Goal: Information Seeking & Learning: Check status

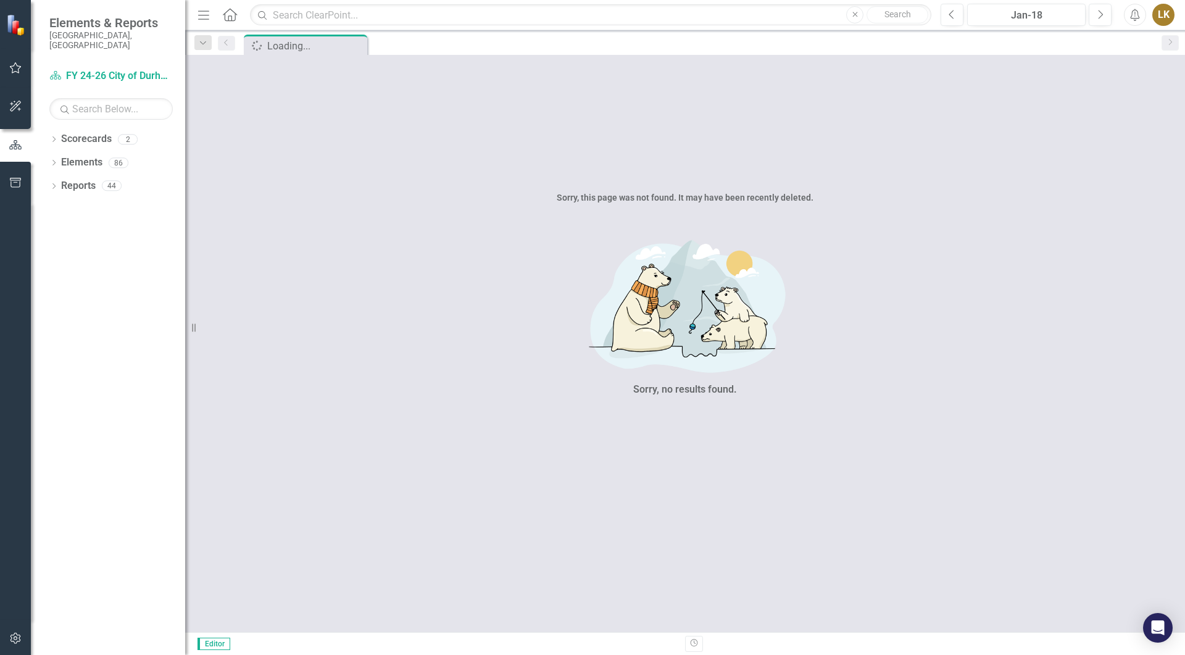
click at [7, 71] on button "button" at bounding box center [16, 69] width 28 height 26
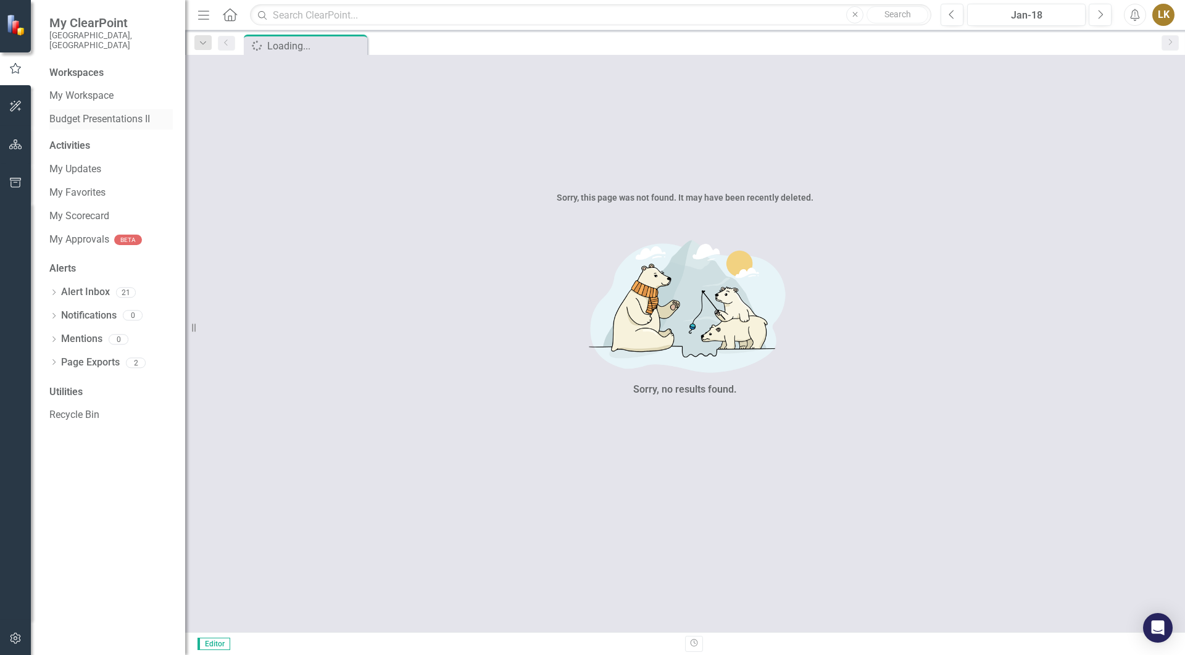
click at [95, 109] on div "Budget Presentations II" at bounding box center [110, 119] width 123 height 20
click at [91, 89] on link "My Workspace" at bounding box center [110, 96] width 123 height 14
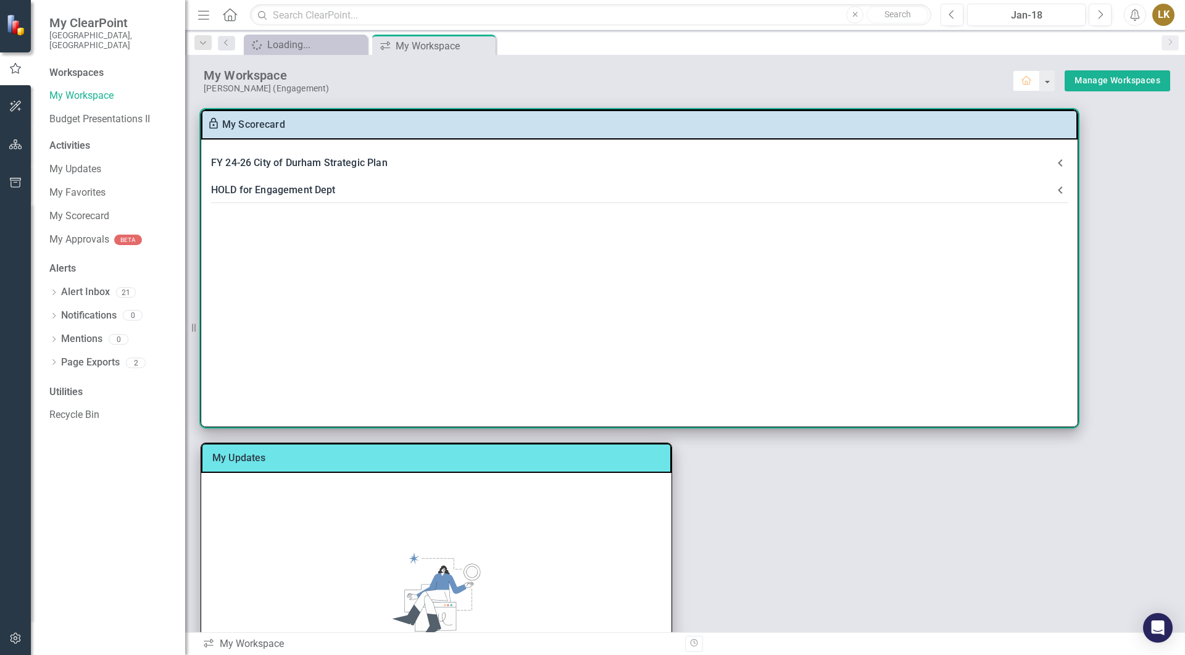
click at [297, 165] on div "FY 24-26 City of Durham Strategic Plan" at bounding box center [632, 162] width 842 height 17
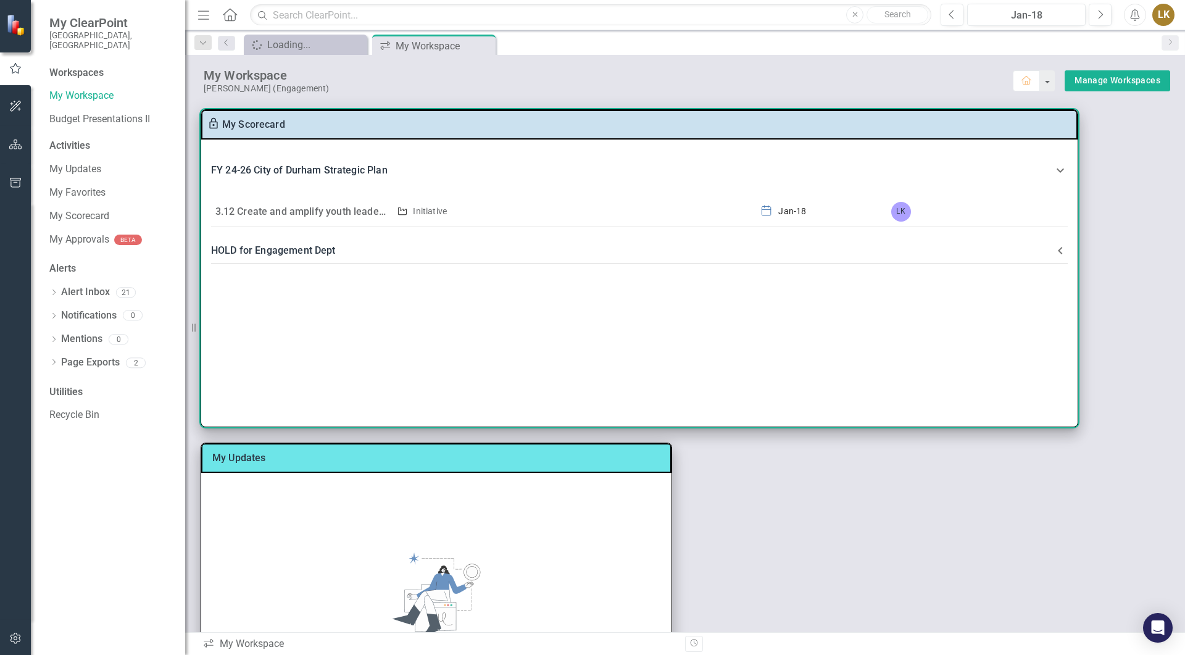
click at [317, 212] on link "3.12 Create and amplify youth leadership and decision-making in local governmen…" at bounding box center [488, 212] width 546 height 12
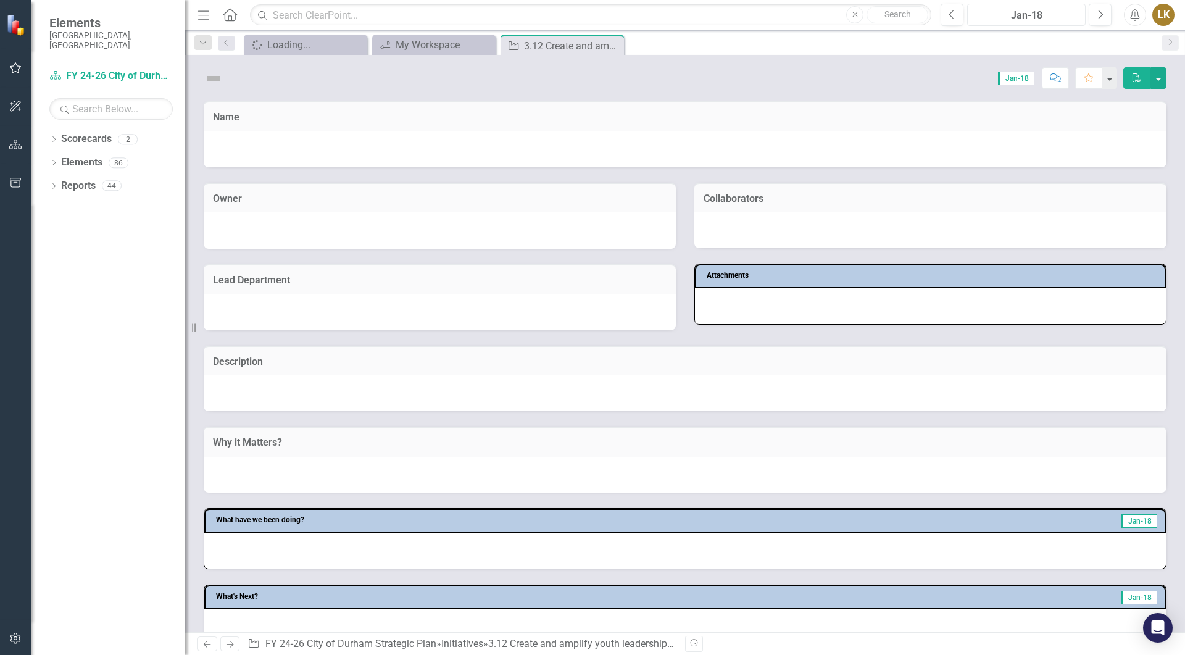
click at [1021, 12] on div "Jan-18" at bounding box center [1027, 15] width 110 height 15
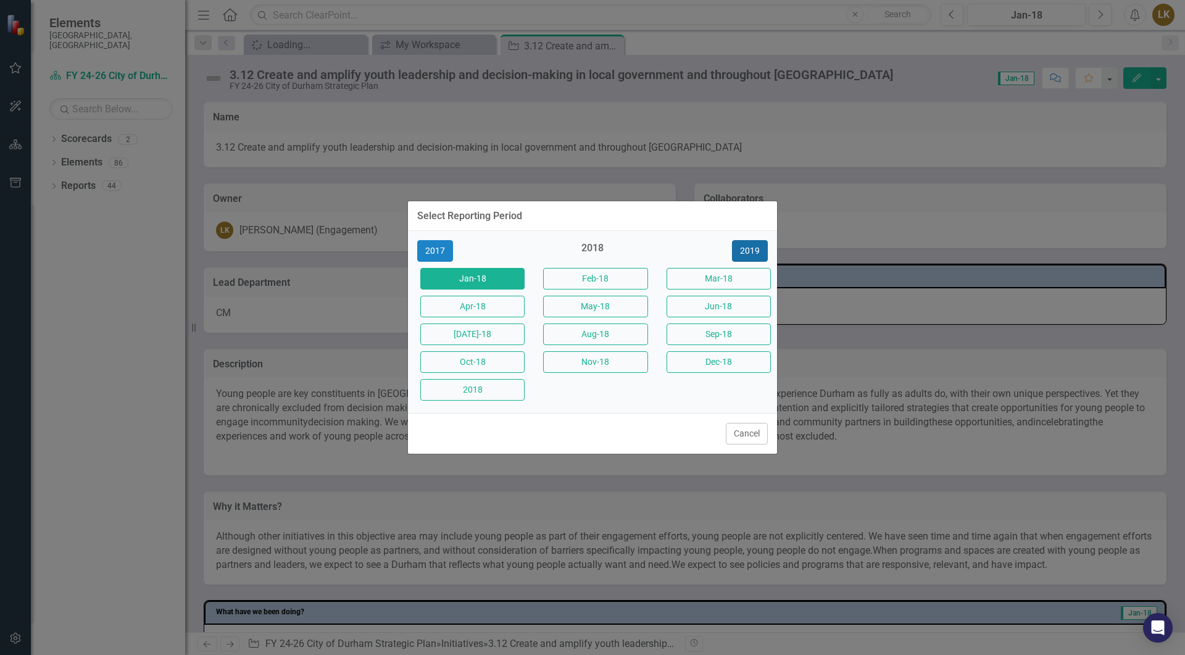
click at [749, 256] on button "2019" at bounding box center [750, 251] width 36 height 22
click at [749, 256] on button "2020" at bounding box center [750, 251] width 36 height 22
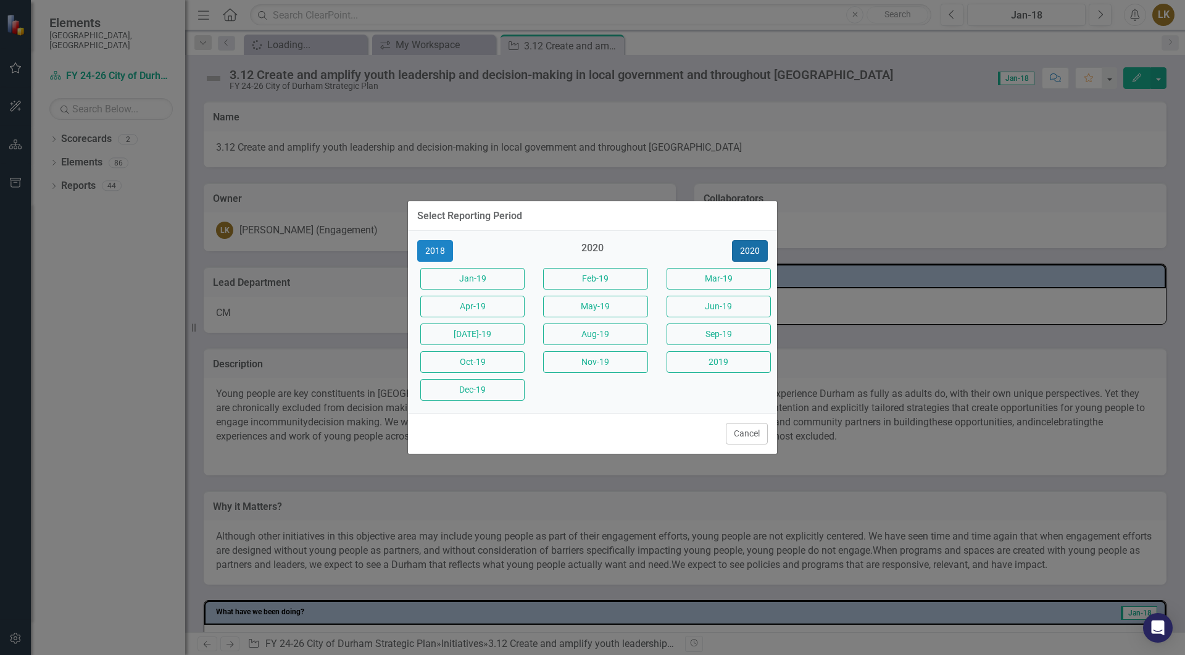
click at [749, 256] on button "2020" at bounding box center [750, 251] width 36 height 22
click at [749, 256] on button "2022" at bounding box center [750, 251] width 36 height 22
click at [749, 256] on button "2023" at bounding box center [750, 251] width 36 height 22
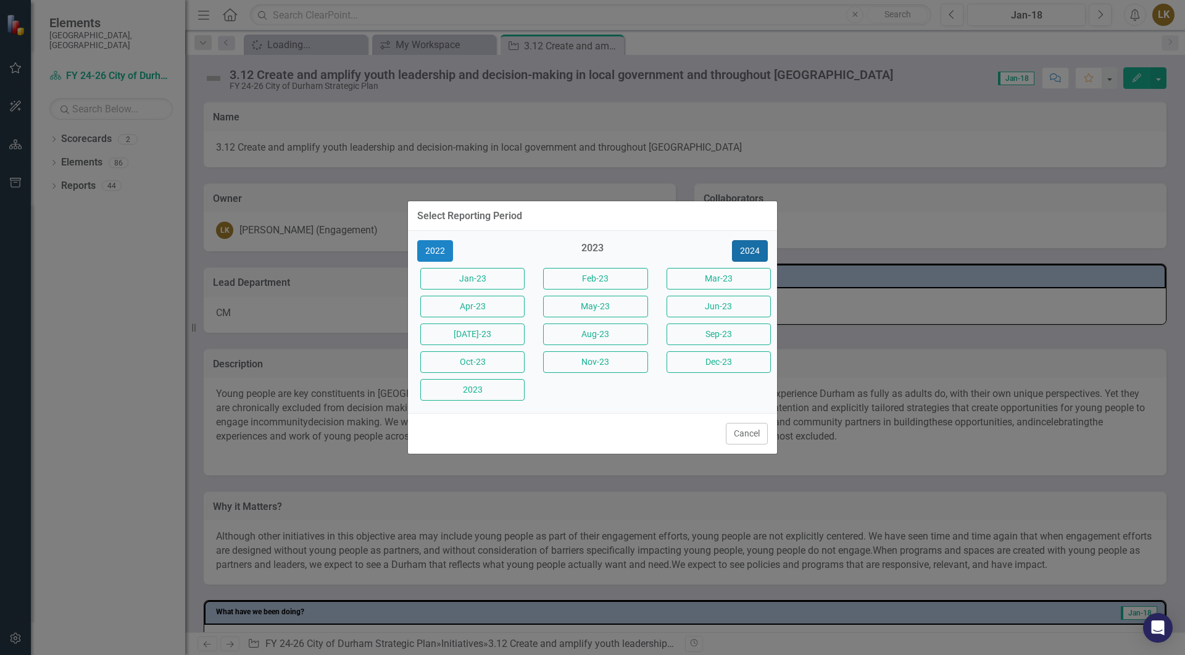
click at [749, 256] on button "2024" at bounding box center [750, 251] width 36 height 22
click at [749, 256] on button "2025" at bounding box center [750, 251] width 36 height 22
click at [691, 303] on button "Jun-25" at bounding box center [719, 307] width 104 height 22
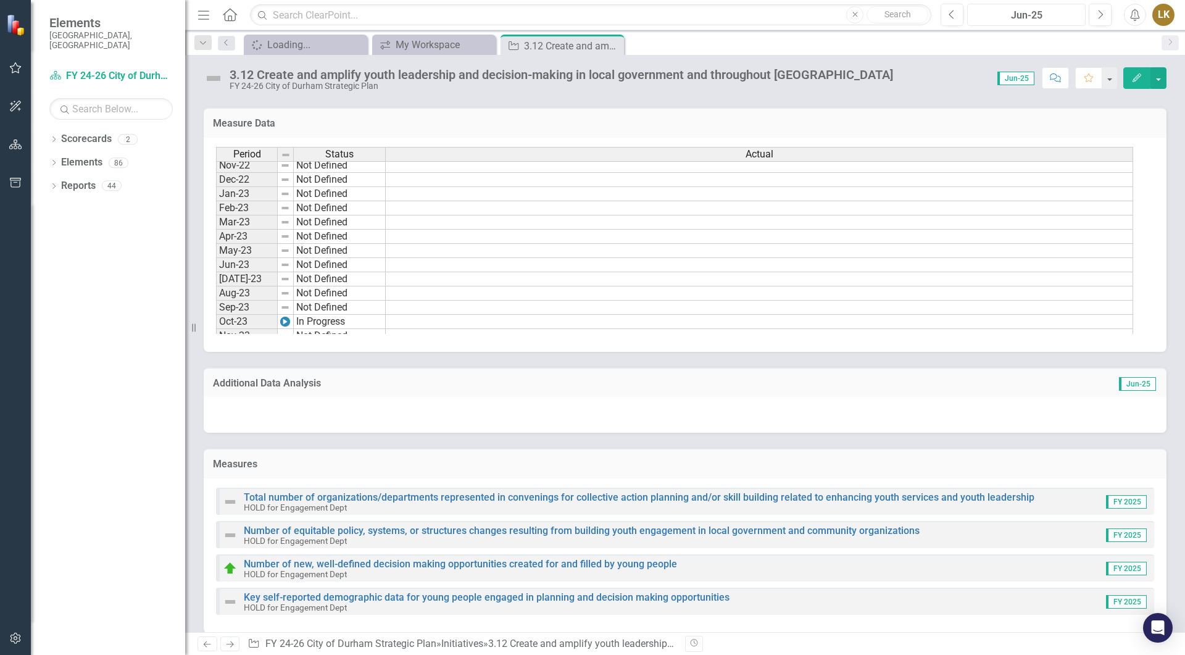
scroll to position [1279, 0]
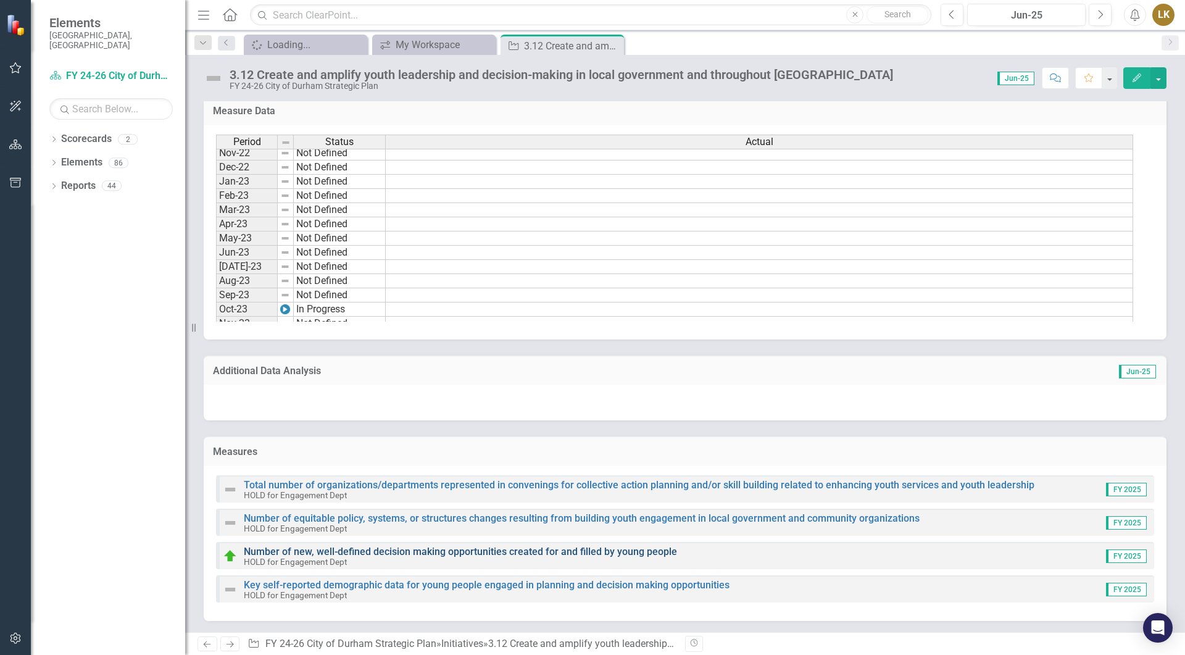
click at [620, 553] on link "Number of new, well-defined decision making opportunities created for and fille…" at bounding box center [460, 552] width 433 height 12
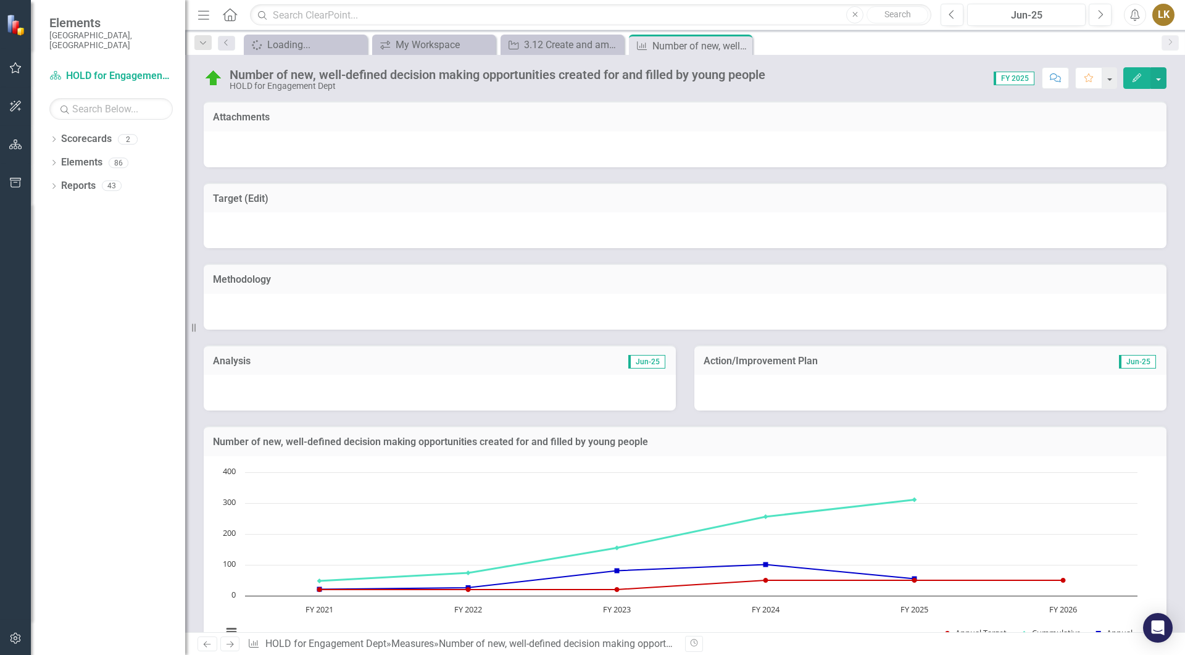
scroll to position [240, 0]
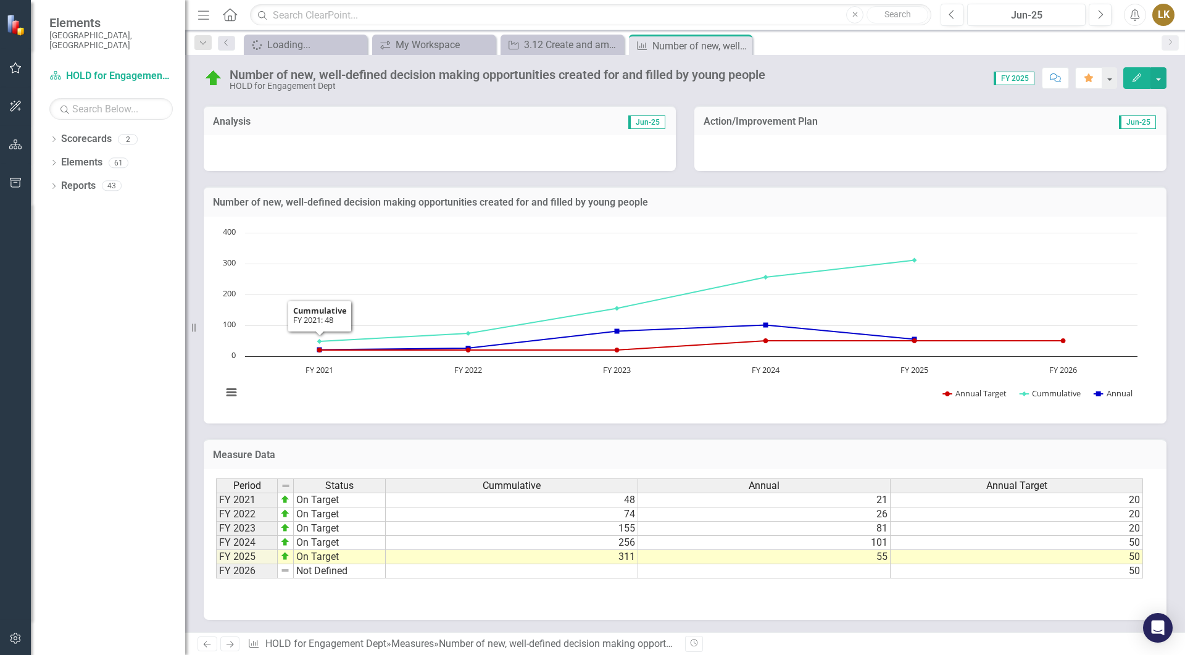
click at [102, 371] on div "Dropdown Scorecards 2 Dropdown FY 24-26 City of Durham Strategic Plan HOLD for …" at bounding box center [108, 392] width 154 height 526
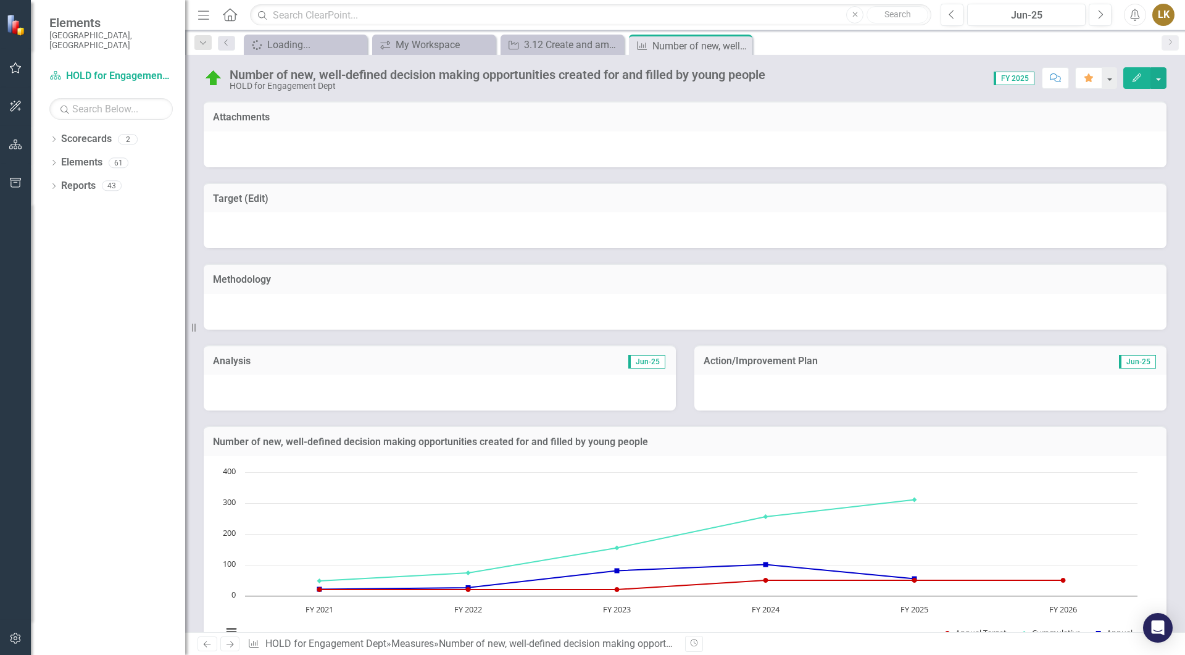
click at [73, 325] on div "Dropdown Scorecards 2 Dropdown FY 24-26 City of Durham Strategic Plan HOLD for …" at bounding box center [108, 392] width 154 height 526
click at [548, 46] on div "3.12 Create and amplify youth leadership and decision-making in local governmen…" at bounding box center [564, 44] width 81 height 15
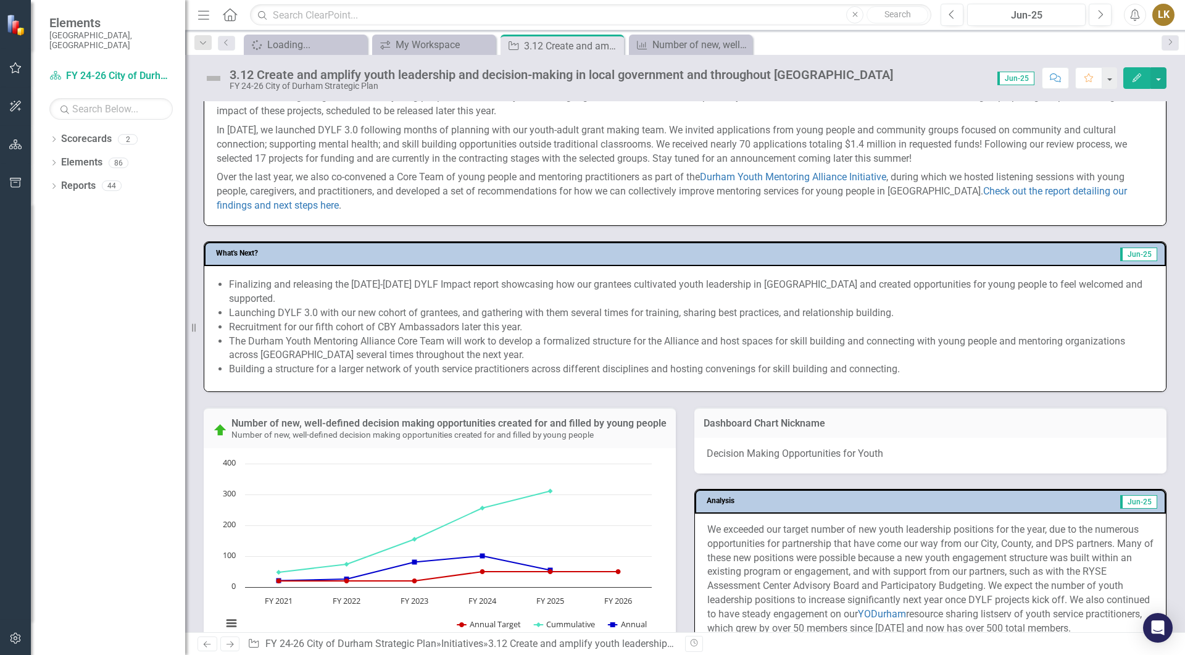
scroll to position [774, 0]
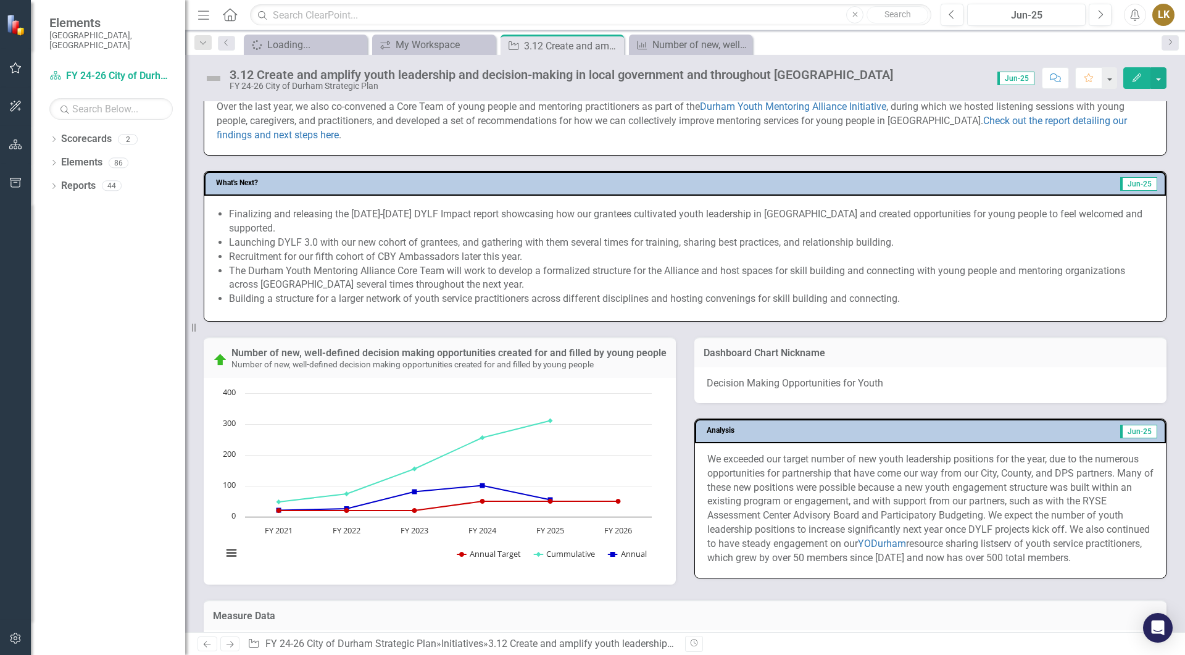
drag, startPoint x: 702, startPoint y: 446, endPoint x: 1097, endPoint y: 537, distance: 404.9
click at [1083, 532] on p "We exceeded our target number of new youth leadership positions for the year, d…" at bounding box center [930, 508] width 446 height 113
drag, startPoint x: 1141, startPoint y: 544, endPoint x: 735, endPoint y: 463, distance: 414.9
click at [735, 463] on p "We exceeded our target number of new youth leadership positions for the year, d…" at bounding box center [930, 508] width 446 height 113
click at [718, 443] on div "We exceeded our target number of new youth leadership positions for the year, d…" at bounding box center [930, 510] width 471 height 135
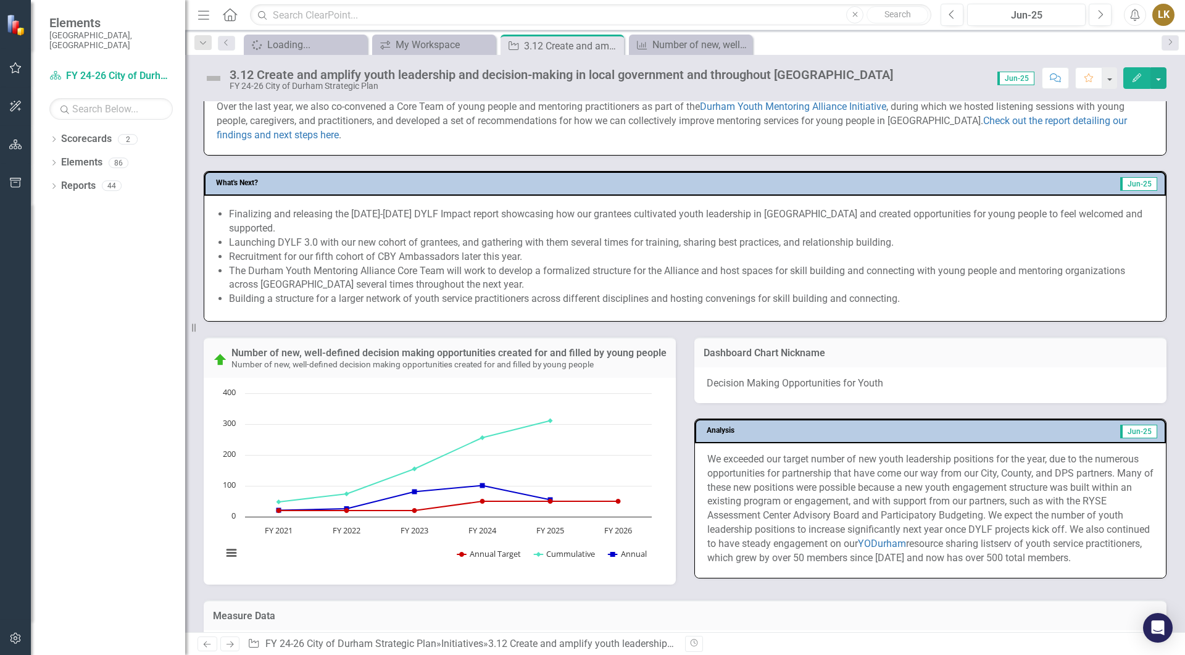
click at [707, 452] on p "We exceeded our target number of new youth leadership positions for the year, d…" at bounding box center [930, 508] width 446 height 113
click at [746, 482] on p "We exceeded our target number of new youth leadership positions for the year, d…" at bounding box center [930, 508] width 446 height 113
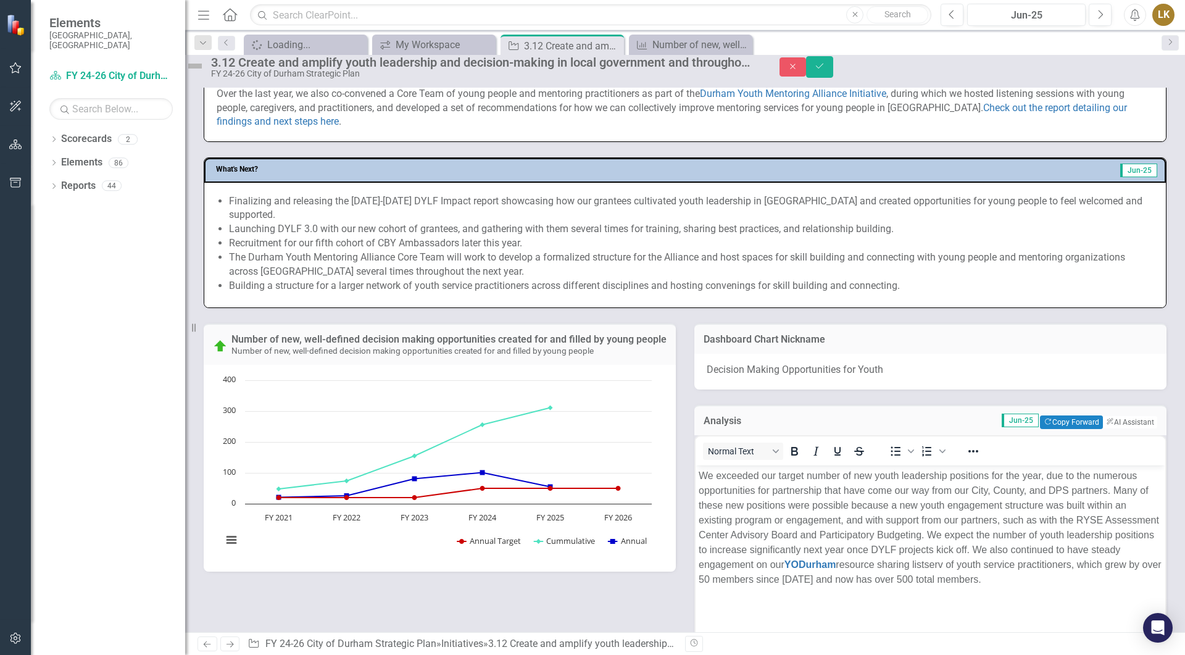
scroll to position [0, 0]
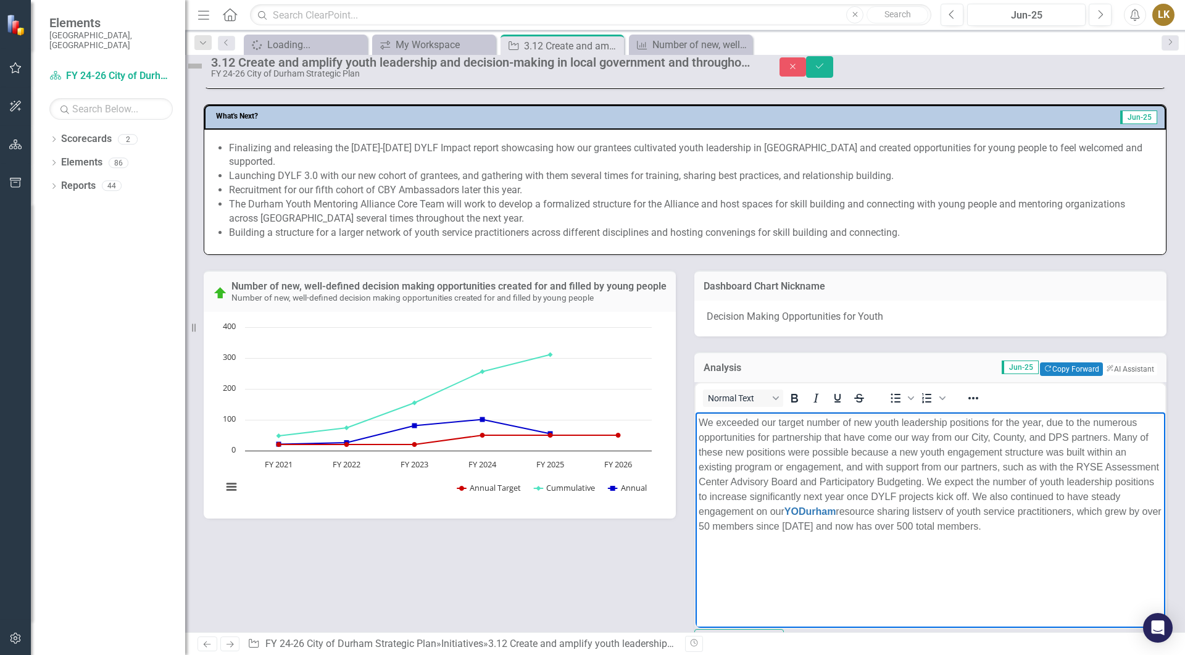
drag, startPoint x: 702, startPoint y: 423, endPoint x: 1517, endPoint y: 1044, distance: 1025.0
click at [814, 597] on html "We exceeded our target number of new youth leadership positions for the year, d…" at bounding box center [931, 504] width 470 height 185
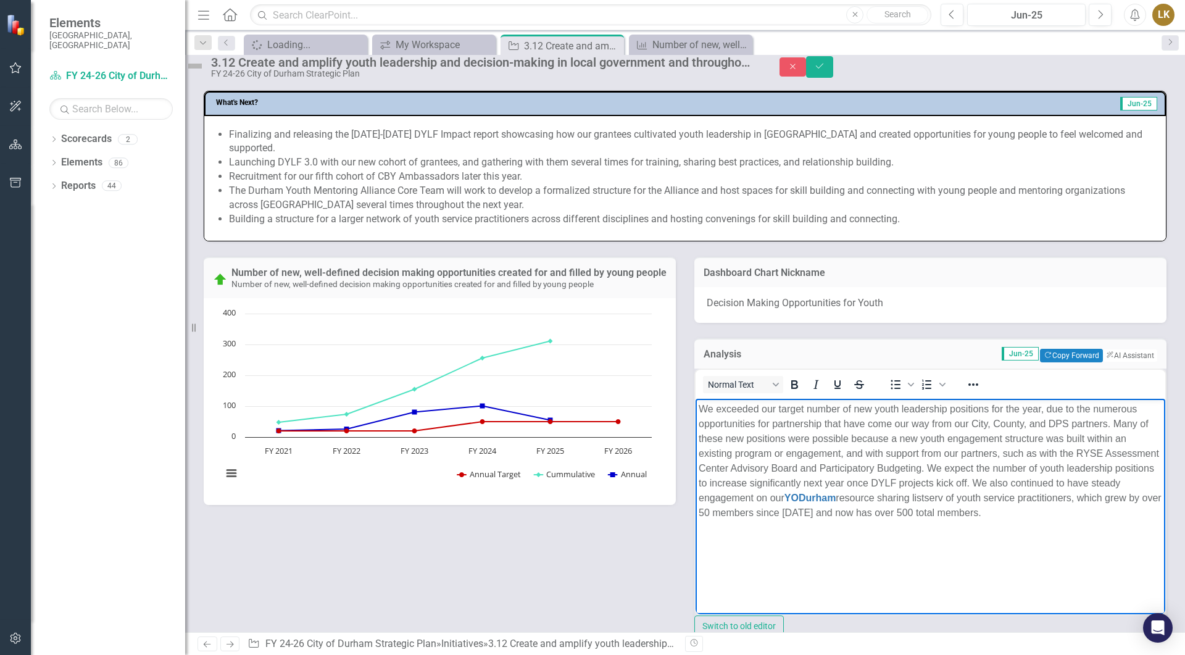
copy p "We exceeded our target number of new youth leadership positions for the year, d…"
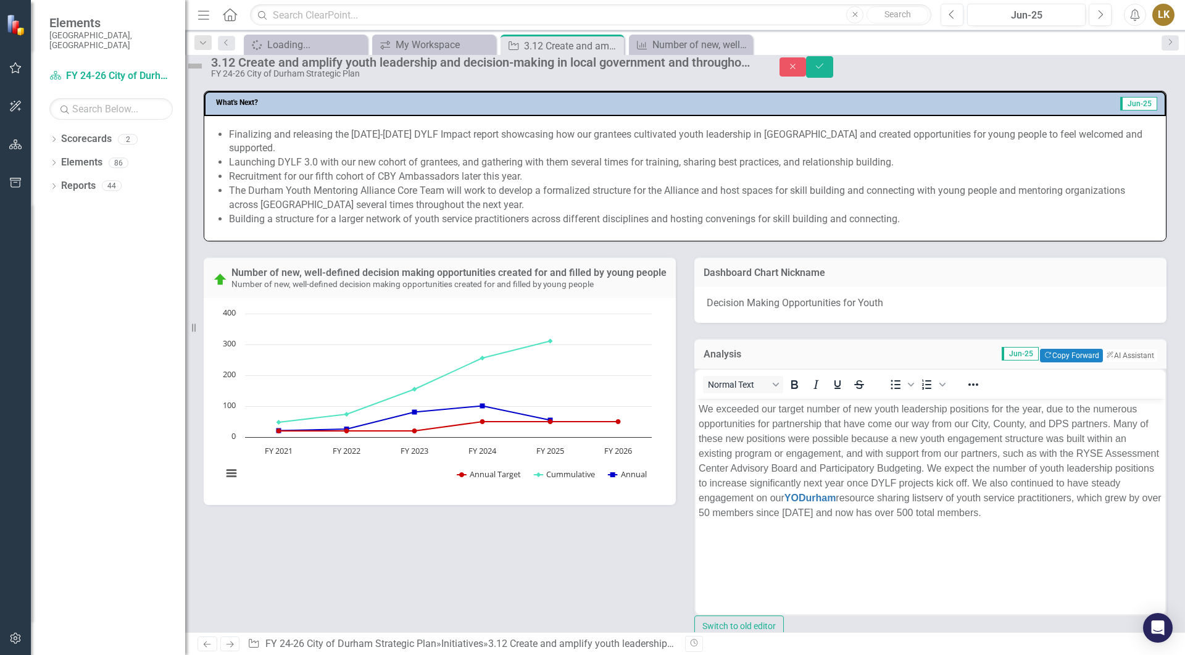
click at [594, 619] on div "Number of new, well-defined decision making opportunities created for and fille…" at bounding box center [684, 443] width 981 height 404
click at [799, 70] on icon "Close" at bounding box center [793, 66] width 11 height 9
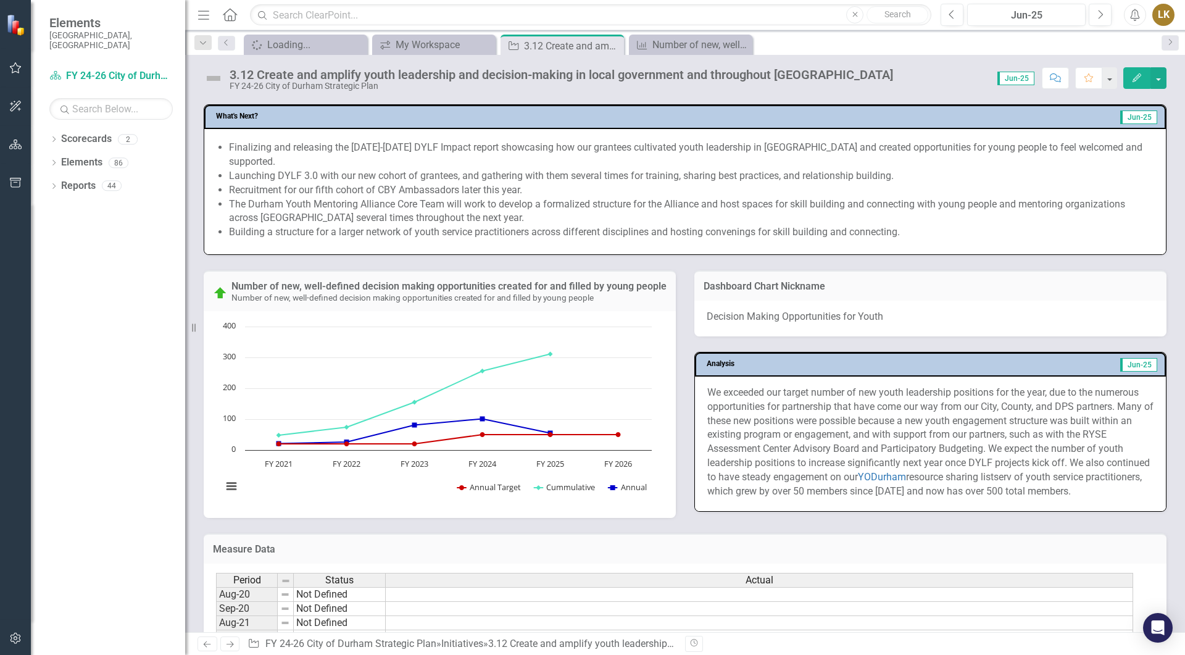
click at [325, 169] on li "Launching DYLF 3.0 with our new cohort of grantees, and gathering with them sev…" at bounding box center [691, 176] width 925 height 14
drag, startPoint x: 232, startPoint y: 148, endPoint x: 910, endPoint y: 201, distance: 679.8
click at [910, 201] on ul "Finalizing and releasing the [DATE]-[DATE] DYLF Impact report showcasing how ou…" at bounding box center [691, 190] width 925 height 99
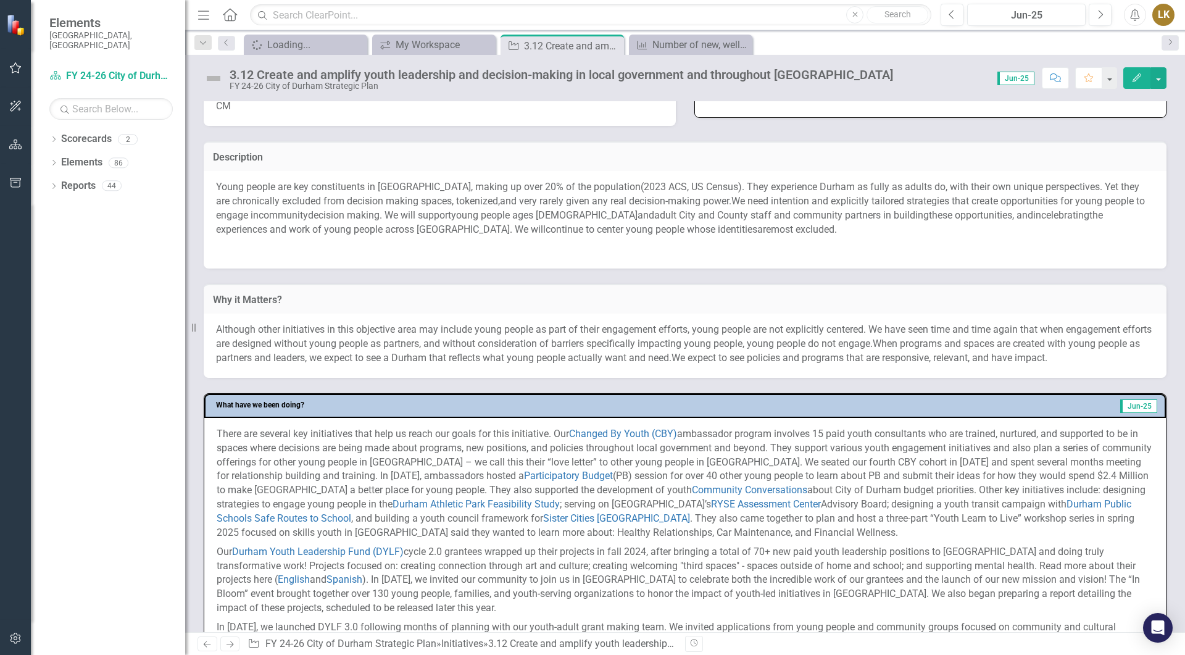
scroll to position [137, 0]
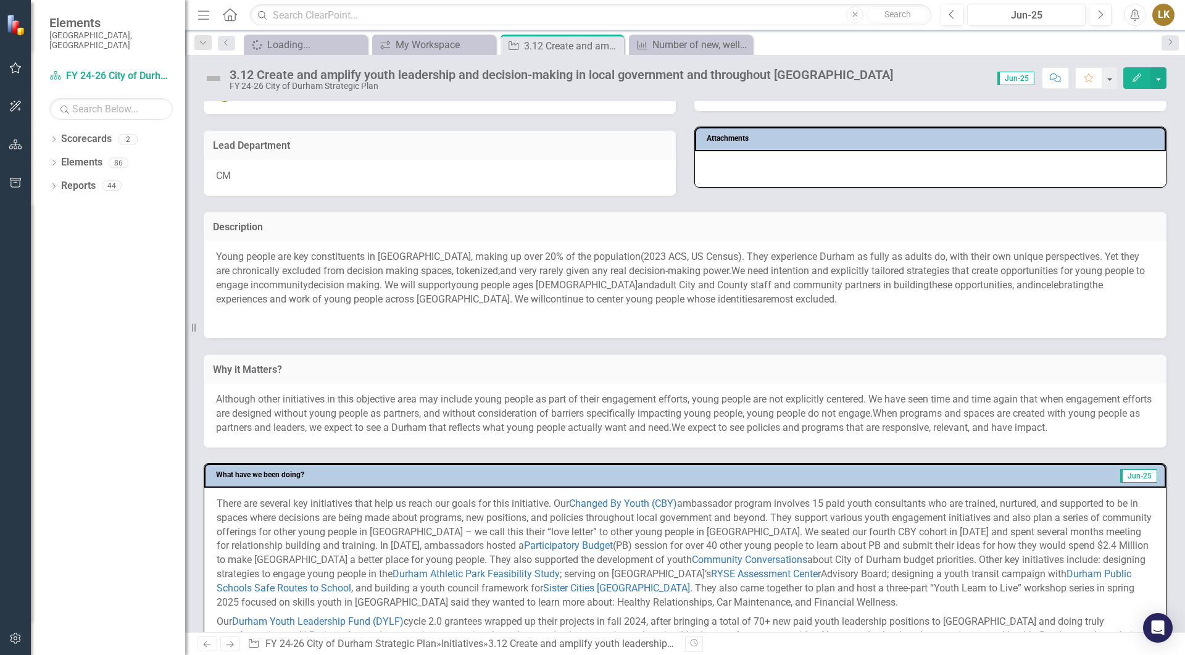
click at [128, 490] on div "Dropdown Scorecards 2 Dropdown FY 24-26 City of [GEOGRAPHIC_DATA] Strategic Pla…" at bounding box center [108, 392] width 154 height 526
